Goal: Task Accomplishment & Management: Manage account settings

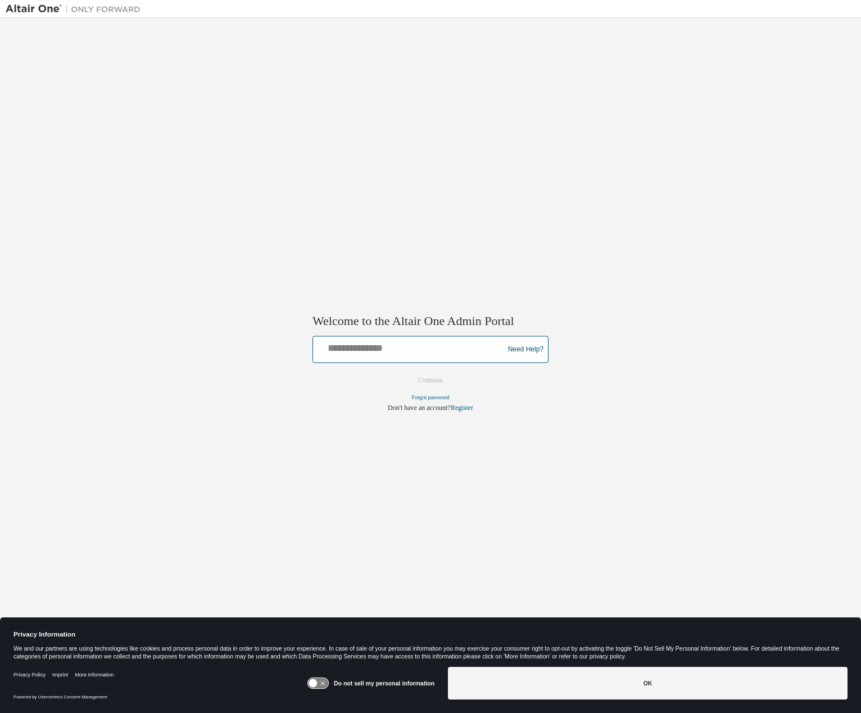
click at [449, 352] on input "text" at bounding box center [410, 347] width 185 height 16
paste input "**********"
type input "**********"
click at [444, 382] on button "Continue" at bounding box center [431, 380] width 48 height 17
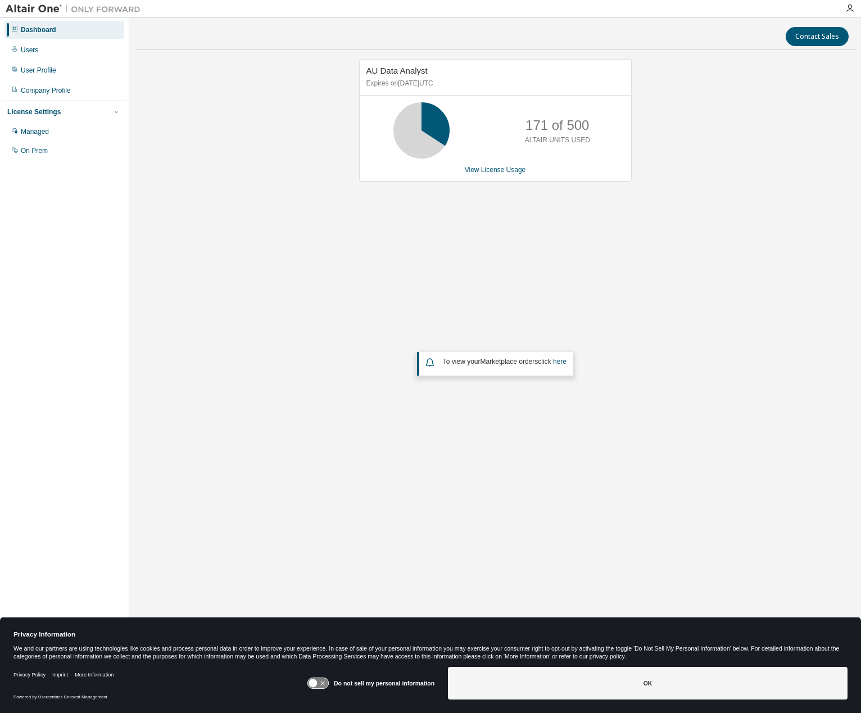
click at [761, 179] on div "AU Data Analyst Expires on March 18, 2026 UTC 171 of 500 ALTAIR UNITS USED View…" at bounding box center [495, 290] width 721 height 463
click at [495, 166] on link "View License Usage" at bounding box center [495, 170] width 61 height 8
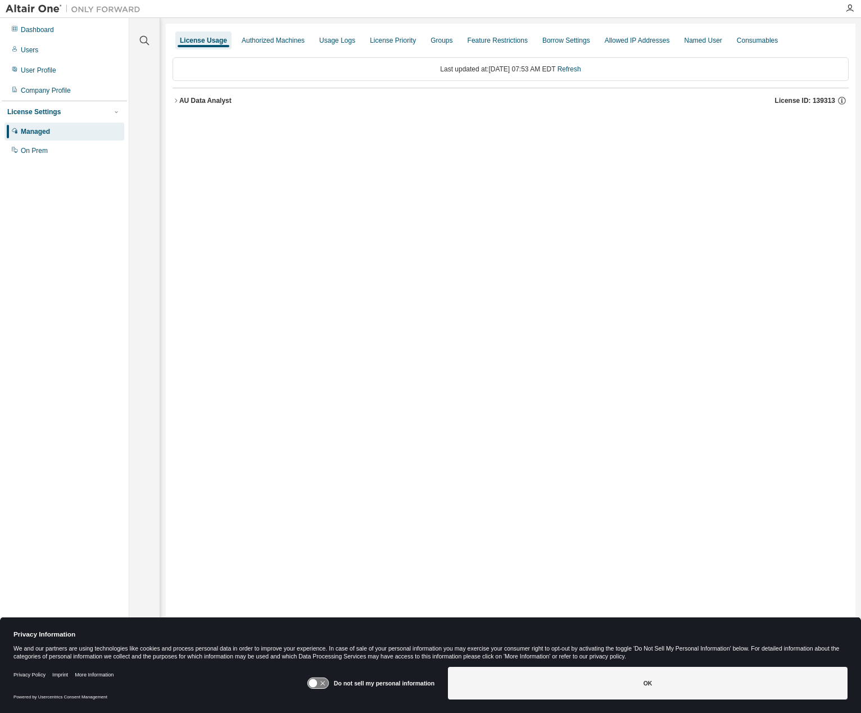
click at [176, 100] on icon "button" at bounding box center [176, 100] width 2 height 4
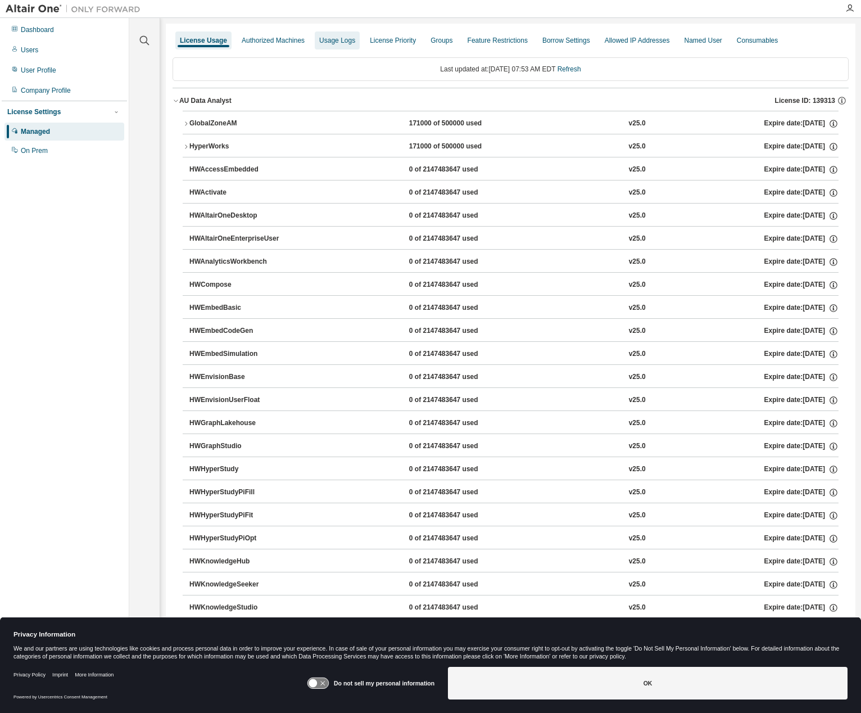
click at [341, 46] on div "Usage Logs" at bounding box center [337, 40] width 45 height 18
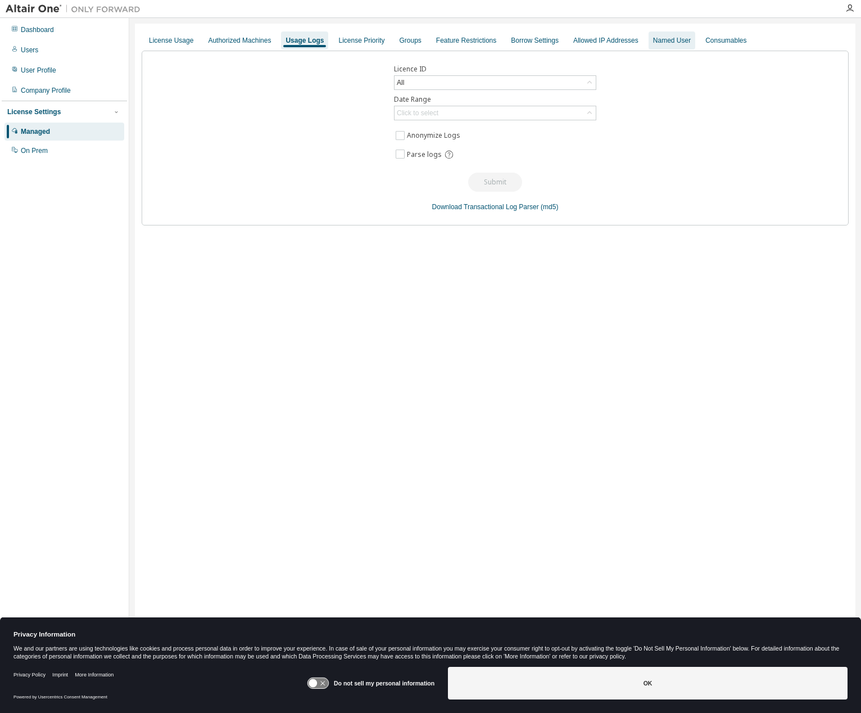
click at [655, 44] on div "Named User" at bounding box center [672, 40] width 38 height 9
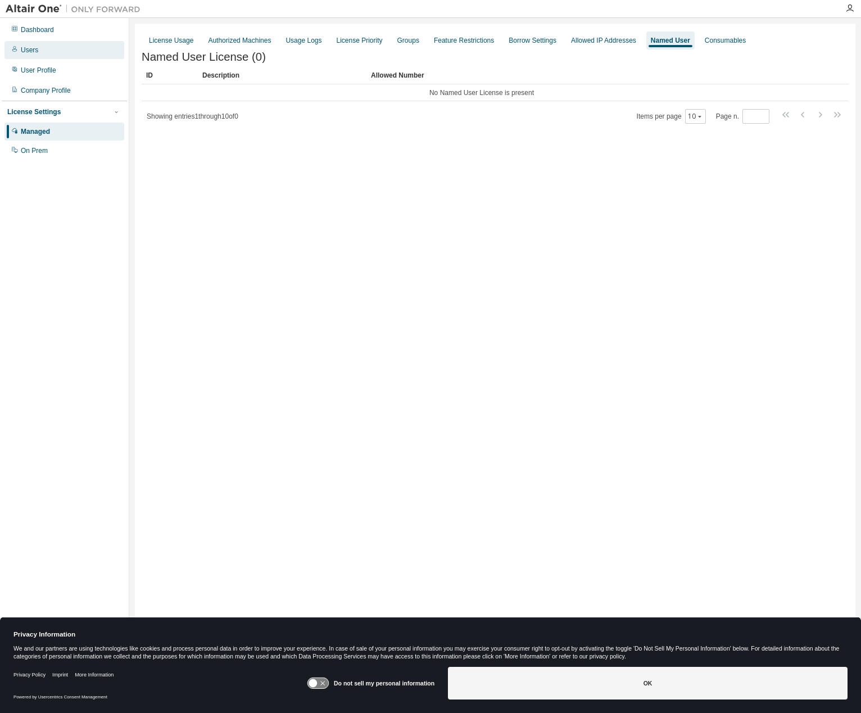
click at [38, 52] on div "Users" at bounding box center [64, 50] width 120 height 18
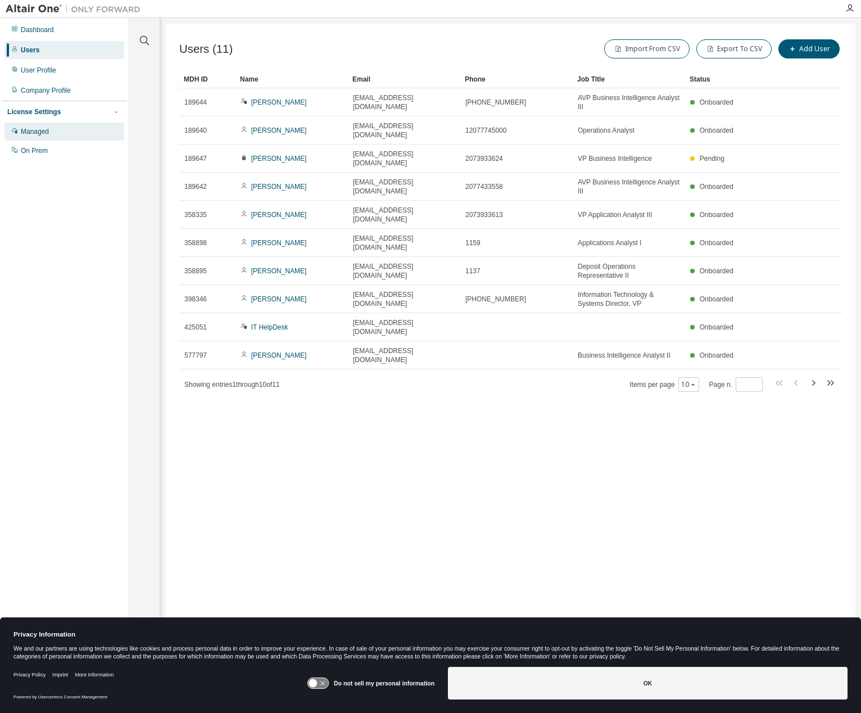
click at [69, 128] on div "Managed" at bounding box center [64, 132] width 120 height 18
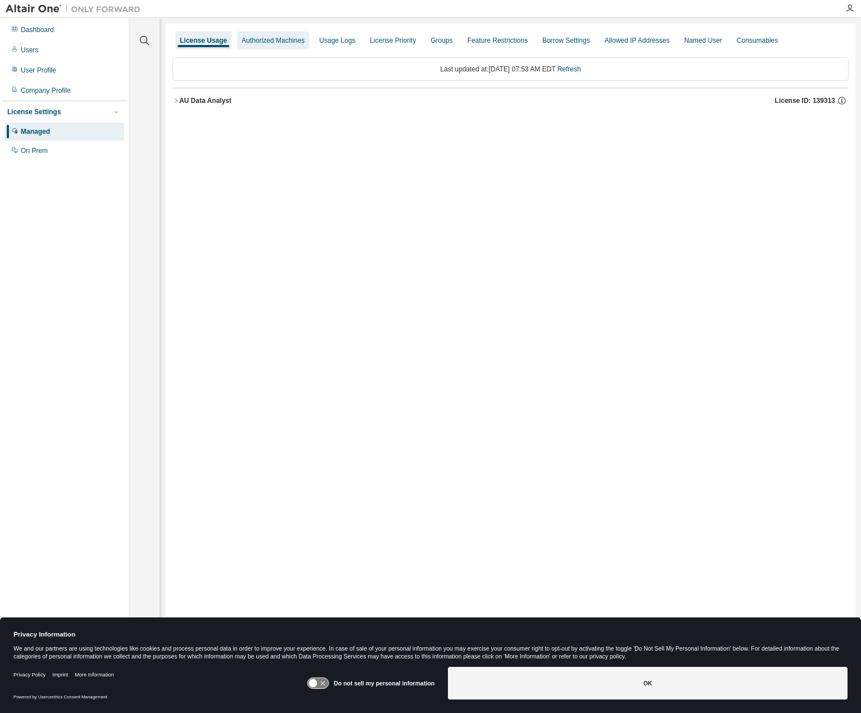
click at [285, 38] on div "Authorized Machines" at bounding box center [273, 40] width 63 height 9
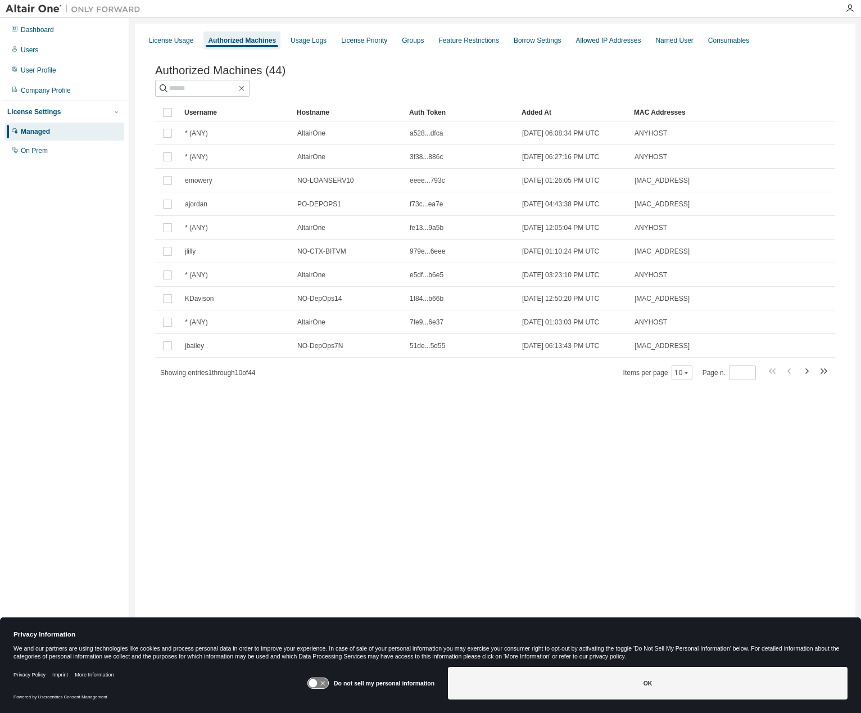
click at [48, 11] on img at bounding box center [76, 8] width 141 height 11
click at [65, 28] on div "Dashboard" at bounding box center [64, 30] width 120 height 18
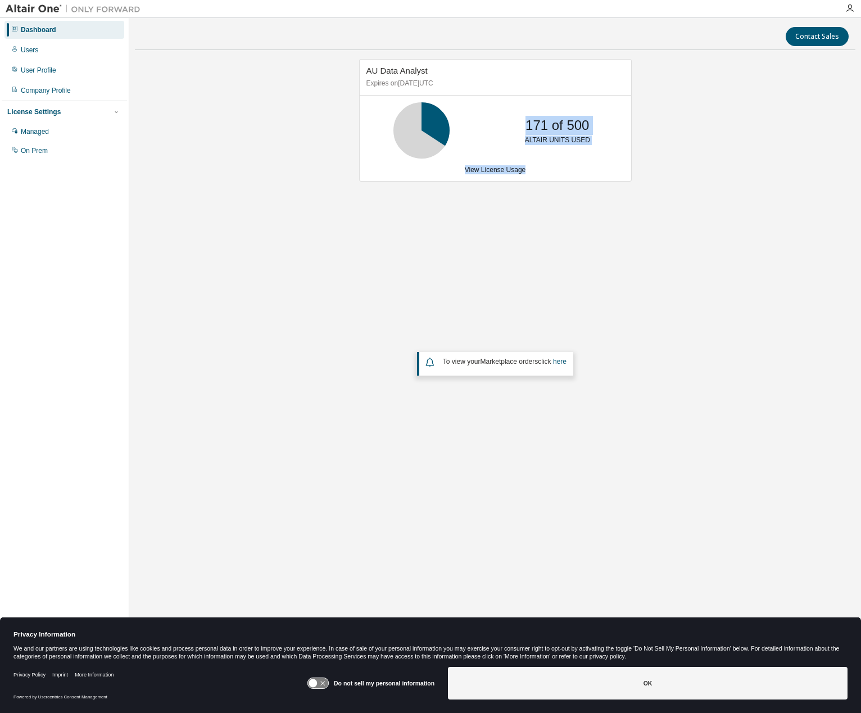
drag, startPoint x: 357, startPoint y: 114, endPoint x: 647, endPoint y: 198, distance: 302.0
click at [644, 201] on div "AU Data Analyst Expires on March 18, 2026 UTC 171 of 500 ALTAIR UNITS USED View…" at bounding box center [495, 290] width 721 height 463
click at [680, 193] on div "AU Data Analyst Expires on March 18, 2026 UTC 171 of 500 ALTAIR UNITS USED View…" at bounding box center [495, 290] width 721 height 463
click at [396, 170] on div "View License Usage" at bounding box center [496, 169] width 258 height 9
click at [511, 171] on link "View License Usage" at bounding box center [495, 170] width 61 height 8
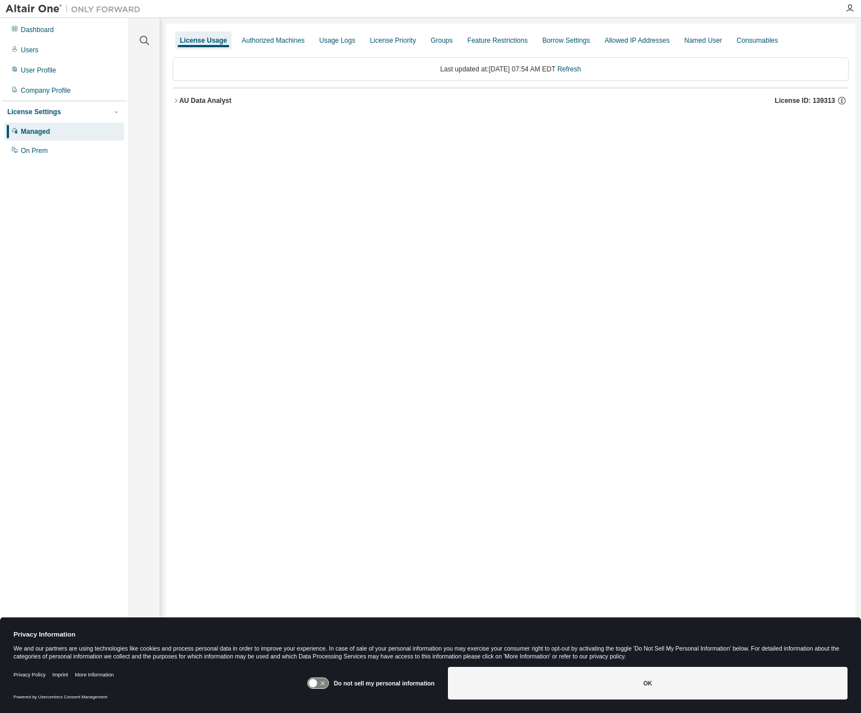
click at [175, 101] on icon "button" at bounding box center [176, 100] width 7 height 7
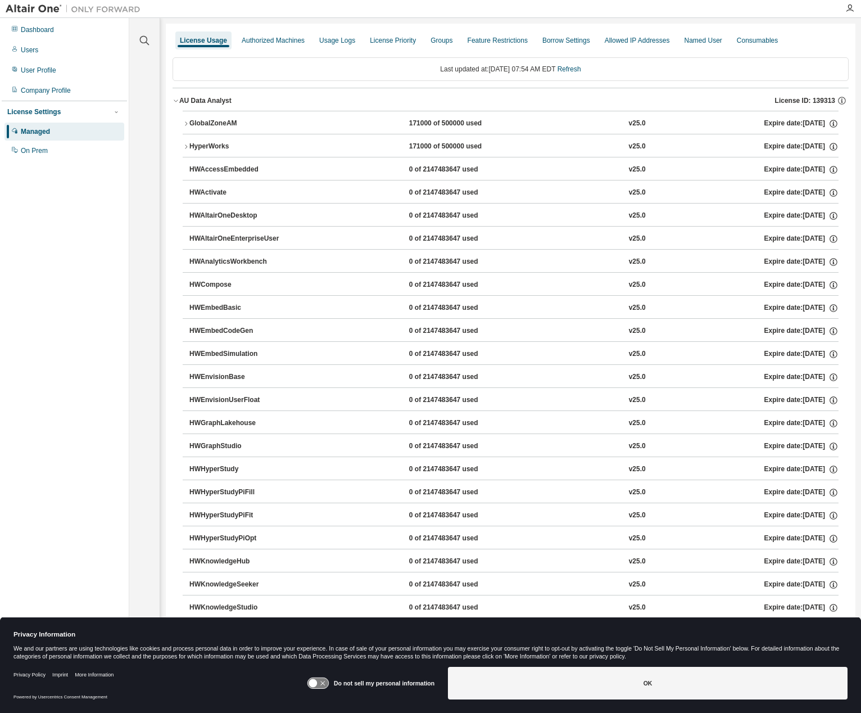
click at [287, 67] on div "Last updated at: Thu 2025-09-04 07:54 AM EDT Refresh" at bounding box center [511, 69] width 676 height 24
click at [249, 39] on div "Authorized Machines" at bounding box center [273, 40] width 63 height 9
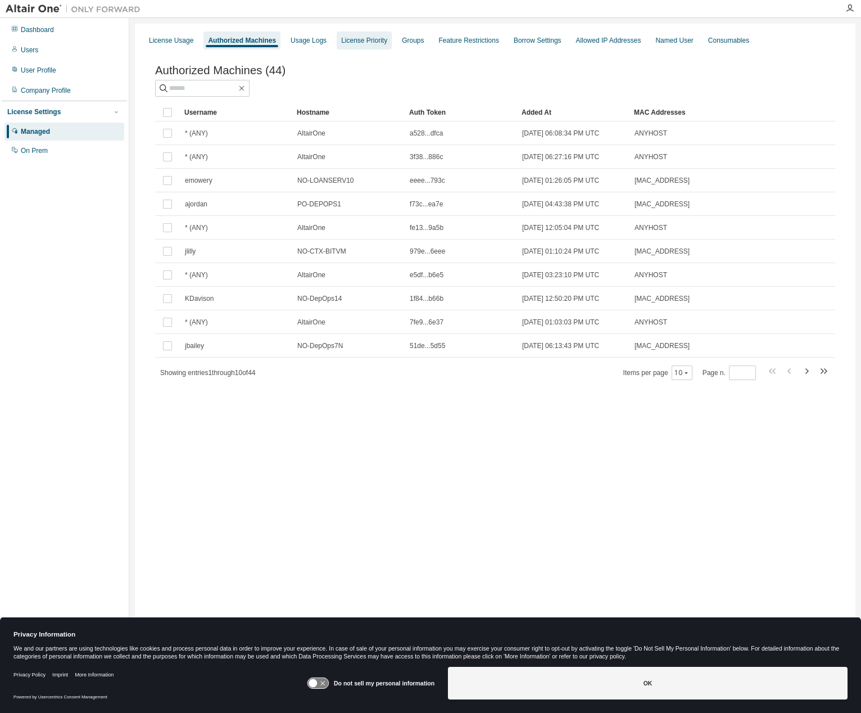
click at [358, 38] on div "License Priority" at bounding box center [364, 40] width 46 height 9
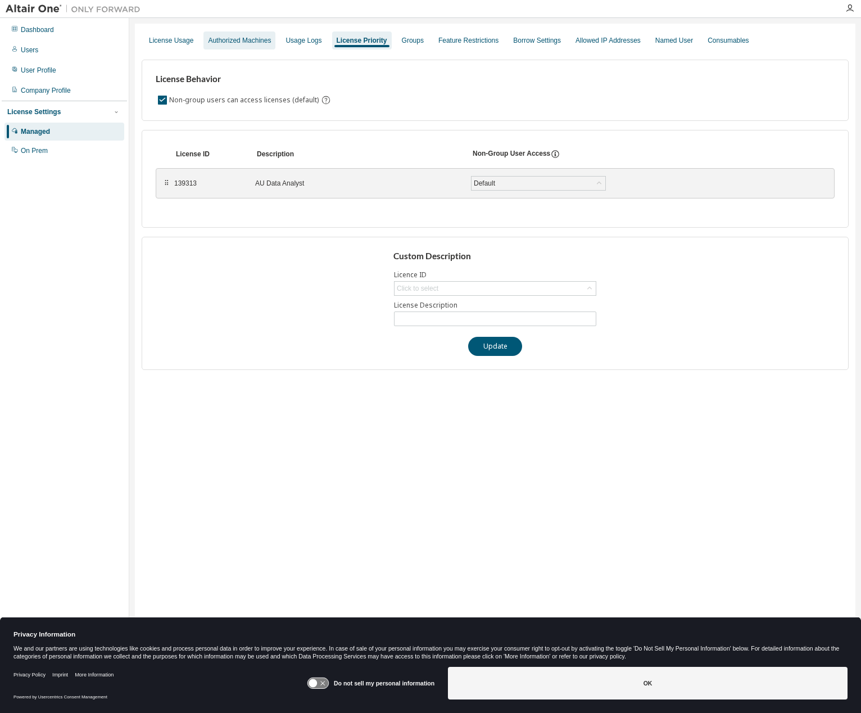
click at [228, 46] on div "Authorized Machines" at bounding box center [240, 40] width 72 height 18
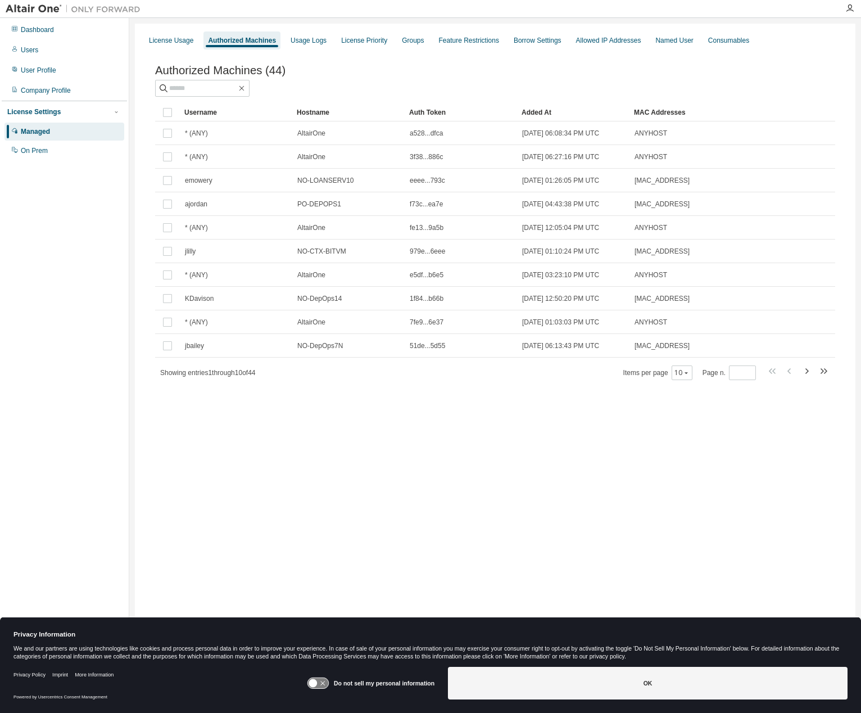
click at [162, 38] on div "License Usage" at bounding box center [171, 40] width 44 height 9
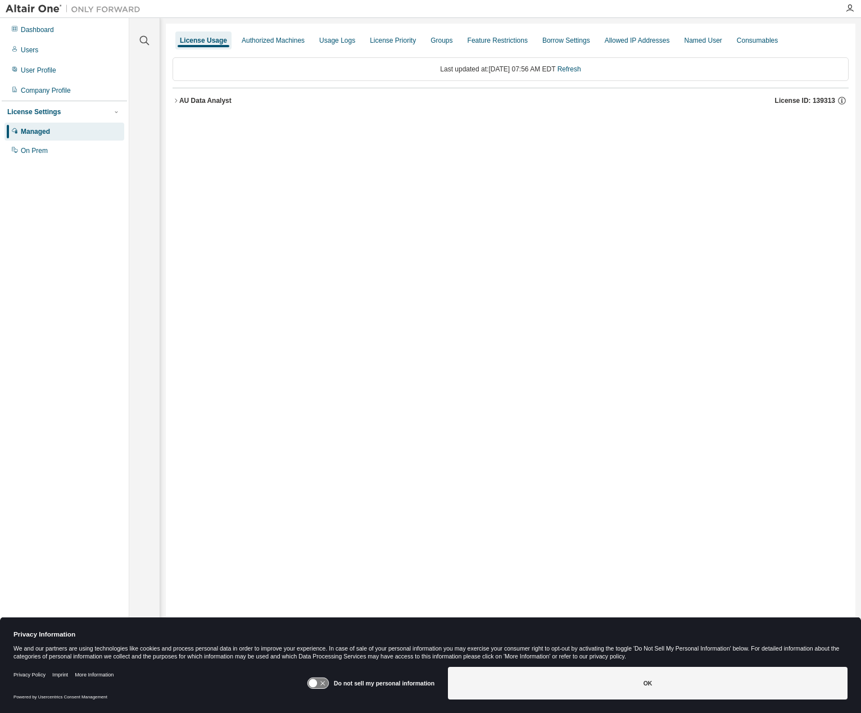
click at [56, 269] on div "Dashboard Users User Profile Company Profile License Settings Managed On Prem" at bounding box center [64, 339] width 125 height 639
click at [272, 215] on div "License Usage Authorized Machines Usage Logs License Priority Groups Feature Re…" at bounding box center [511, 349] width 690 height 651
click at [178, 99] on icon "button" at bounding box center [176, 100] width 7 height 7
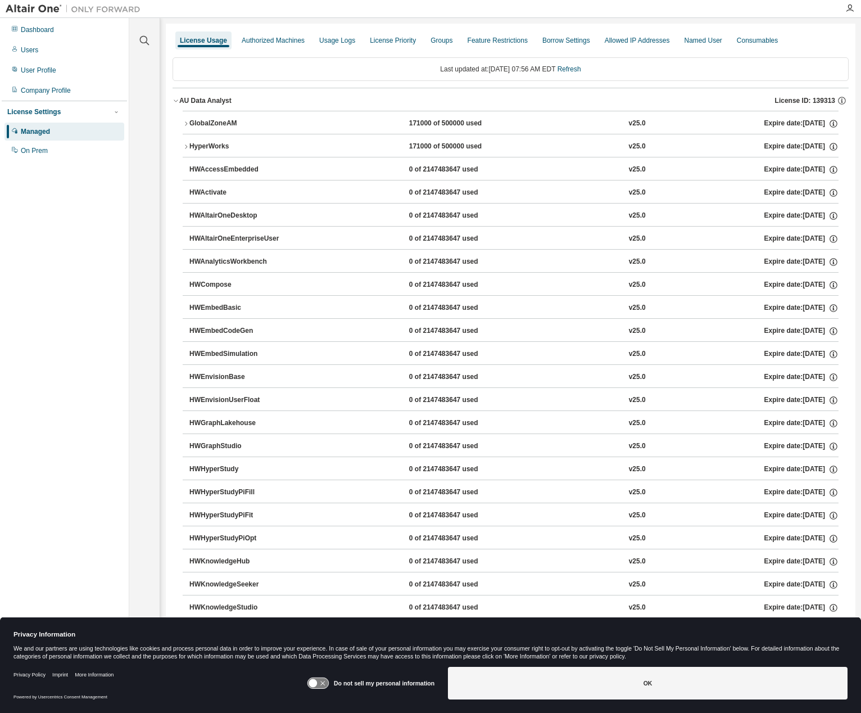
click at [186, 146] on icon "button" at bounding box center [186, 146] width 7 height 7
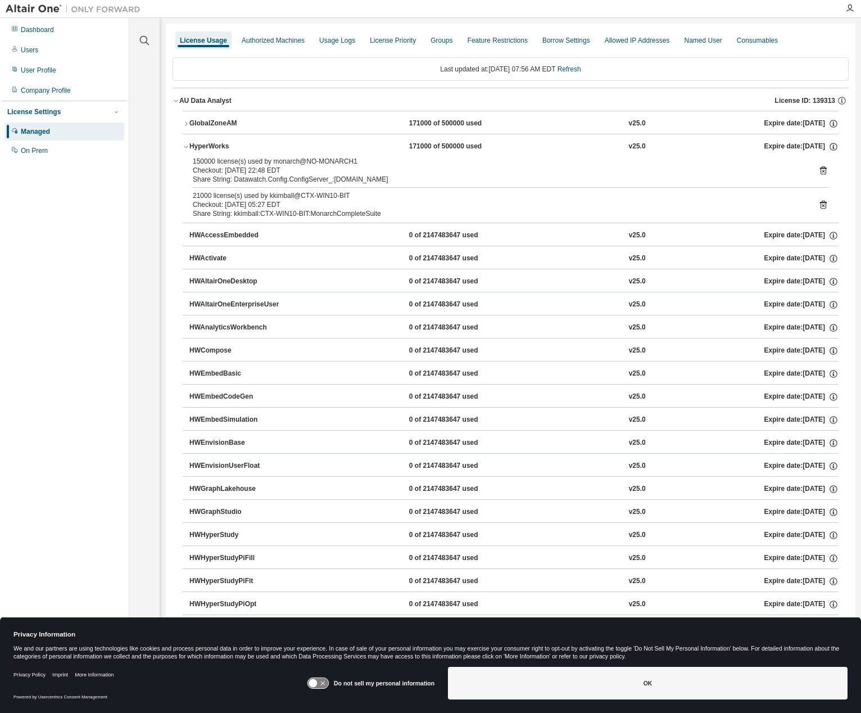
click at [186, 146] on icon "button" at bounding box center [186, 146] width 7 height 7
